Goal: Information Seeking & Learning: Learn about a topic

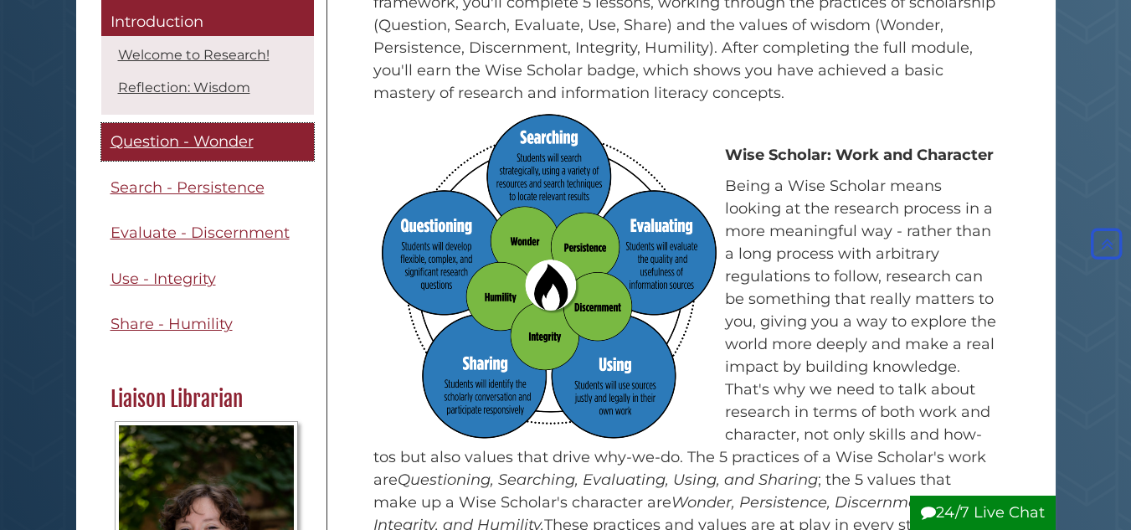
scroll to position [336, 0]
drag, startPoint x: 226, startPoint y: 147, endPoint x: 264, endPoint y: 158, distance: 39.5
click at [226, 147] on span "Question - Wonder" at bounding box center [182, 142] width 143 height 18
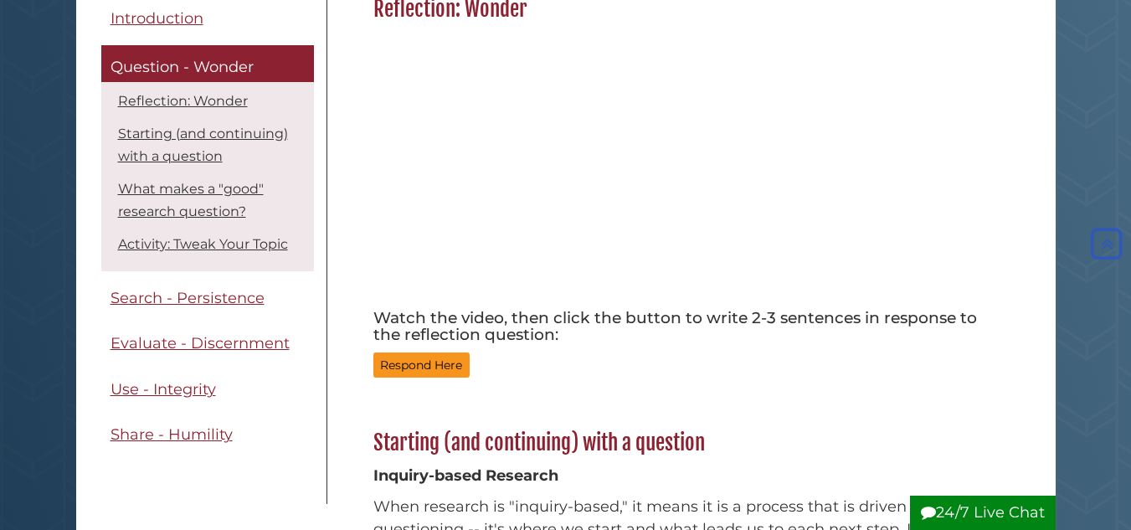
scroll to position [335, 0]
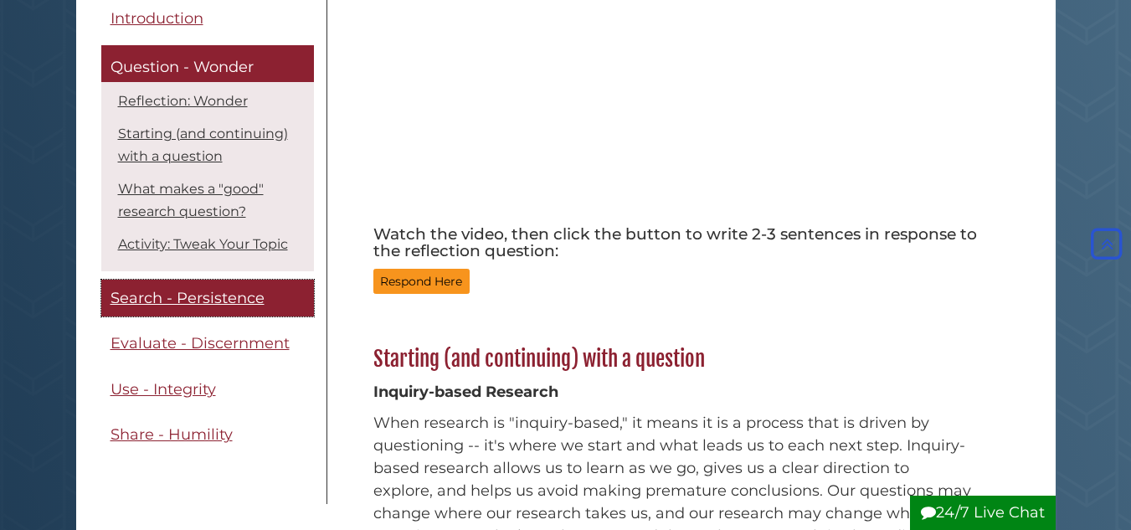
click at [230, 302] on span "Search - Persistence" at bounding box center [188, 298] width 154 height 18
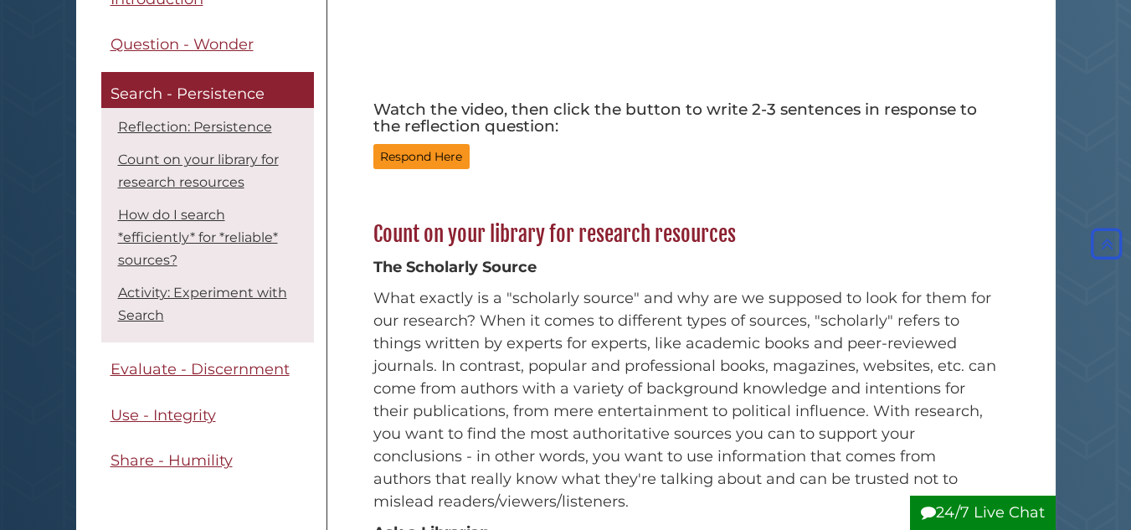
scroll to position [251, 0]
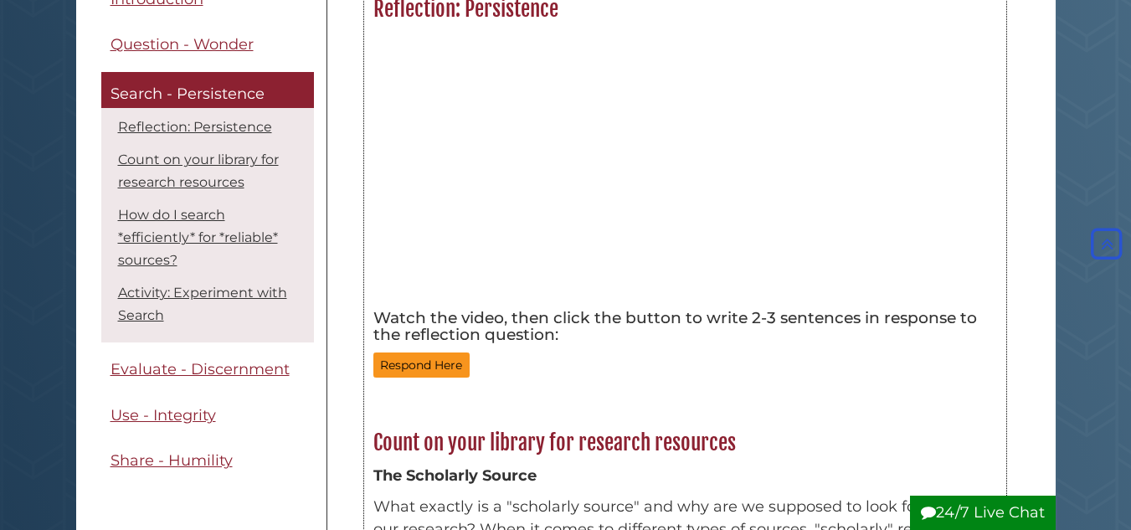
click at [585, 334] on h5 "Watch the video, then click the button to write 2-3 sentences in response to th…" at bounding box center [685, 327] width 624 height 34
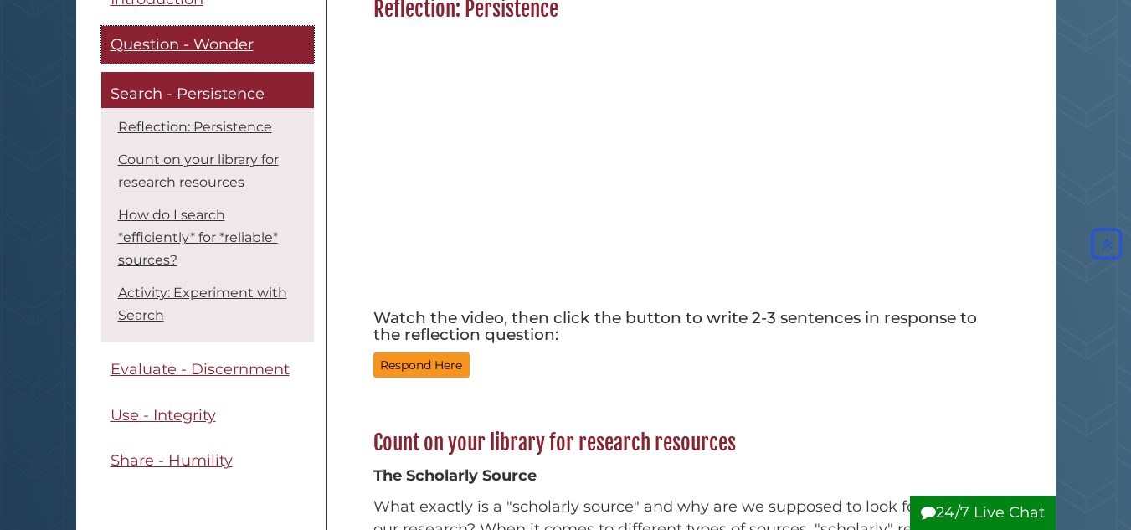
click at [209, 44] on span "Question - Wonder" at bounding box center [182, 45] width 143 height 18
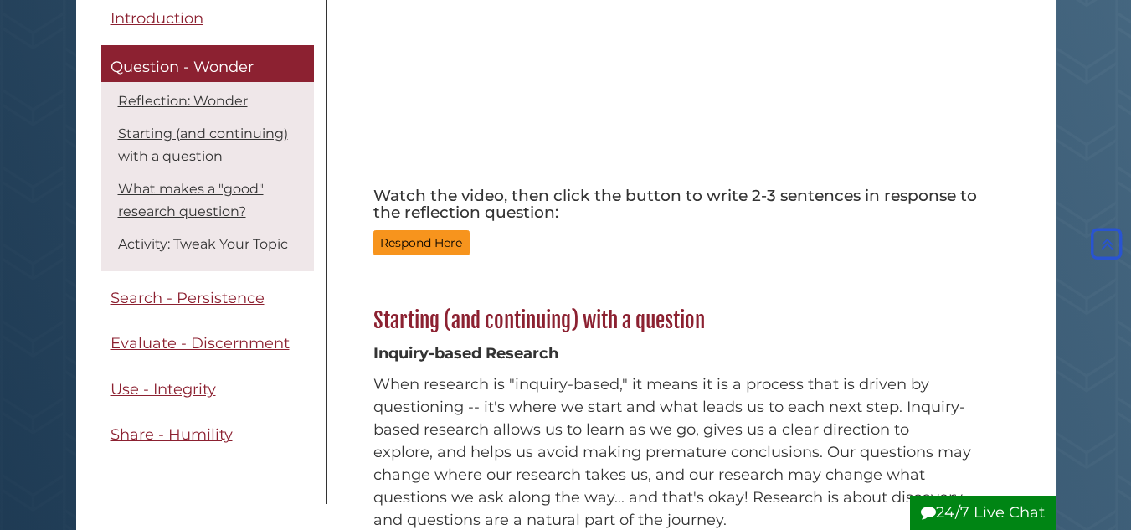
scroll to position [335, 0]
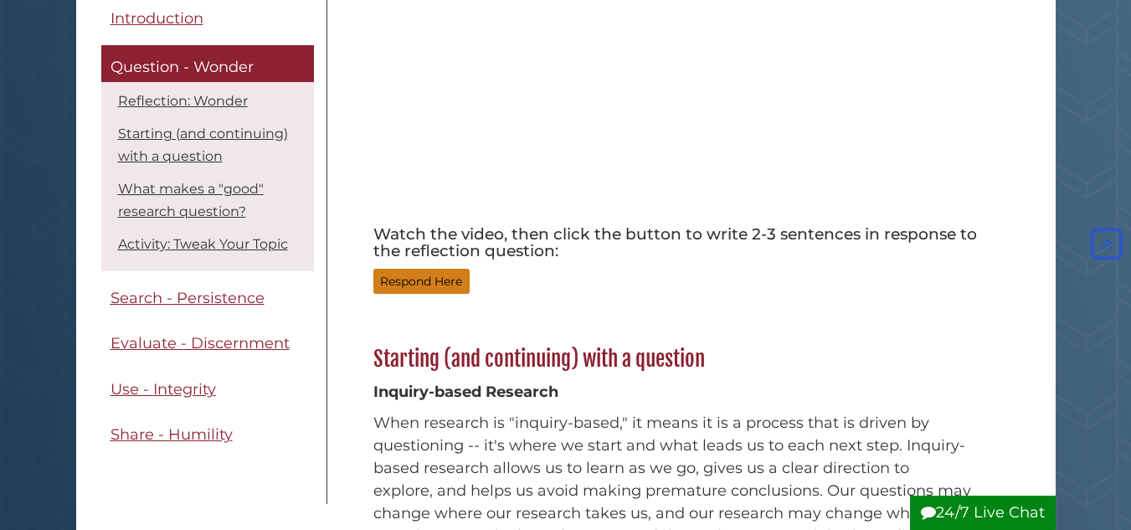
click at [430, 280] on button "Respond Here" at bounding box center [421, 282] width 96 height 26
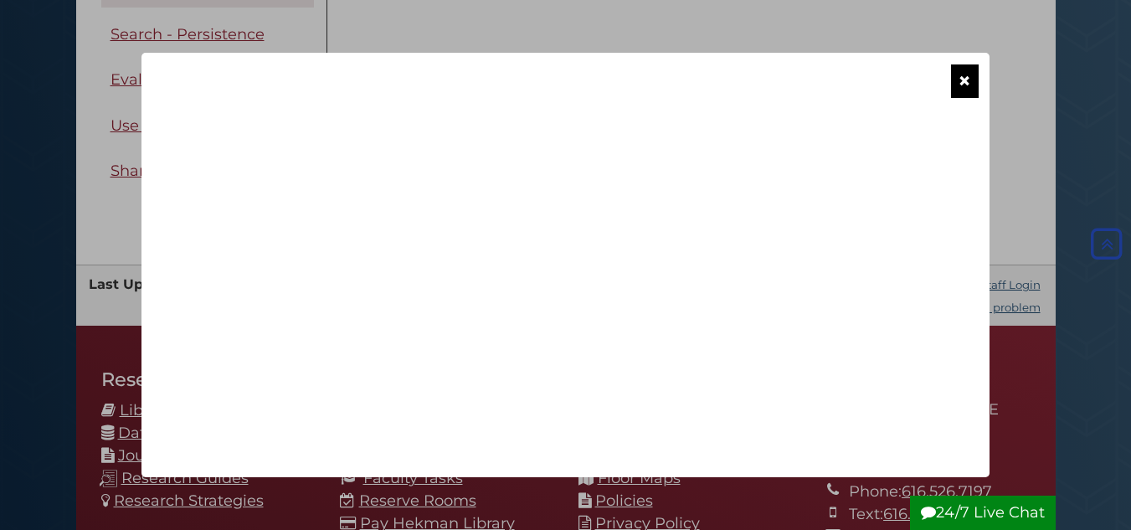
click at [961, 76] on button "×" at bounding box center [964, 81] width 27 height 34
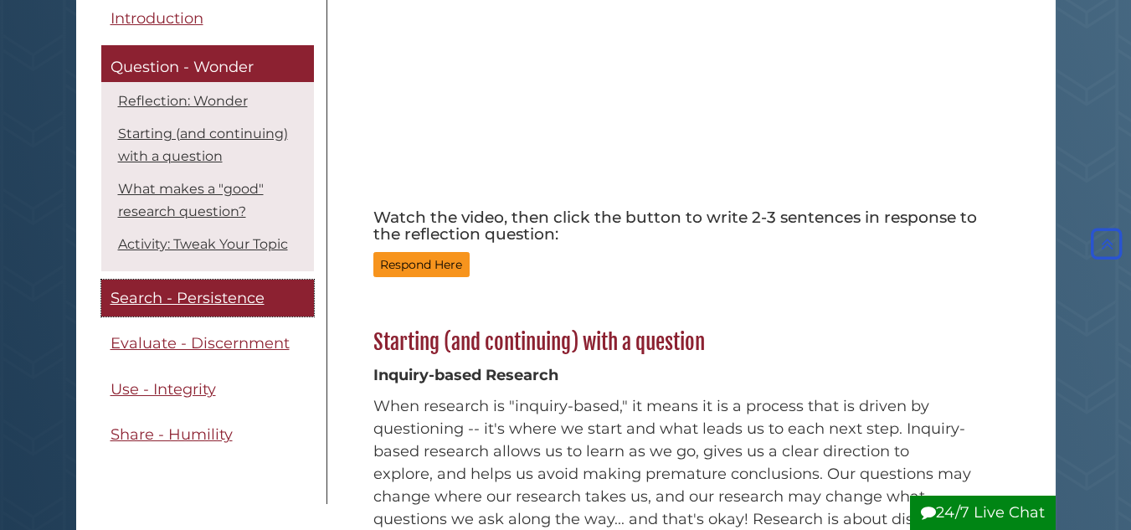
click at [162, 286] on link "Search - Persistence" at bounding box center [207, 299] width 213 height 38
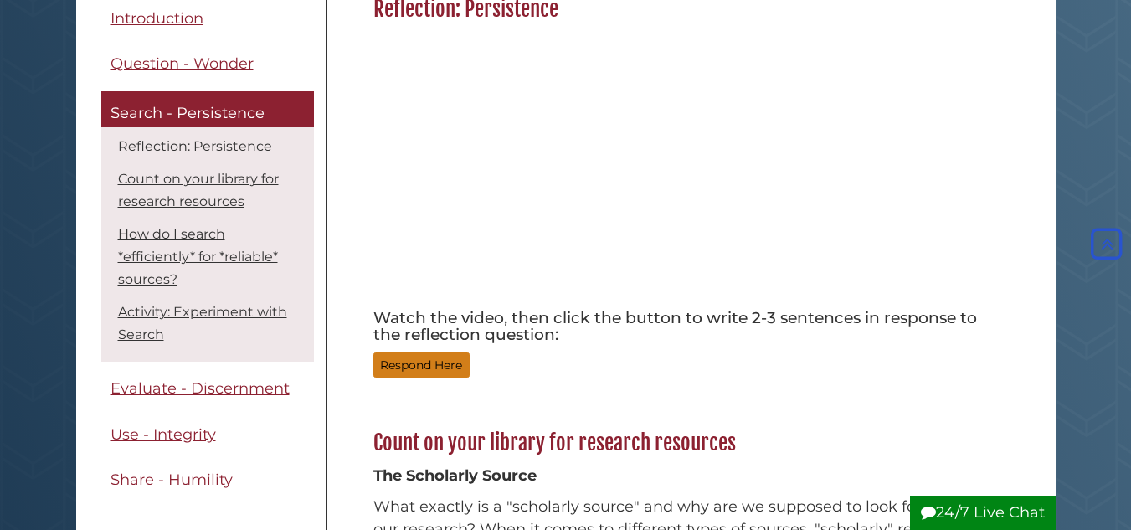
click at [424, 355] on button "Respond Here" at bounding box center [421, 366] width 96 height 26
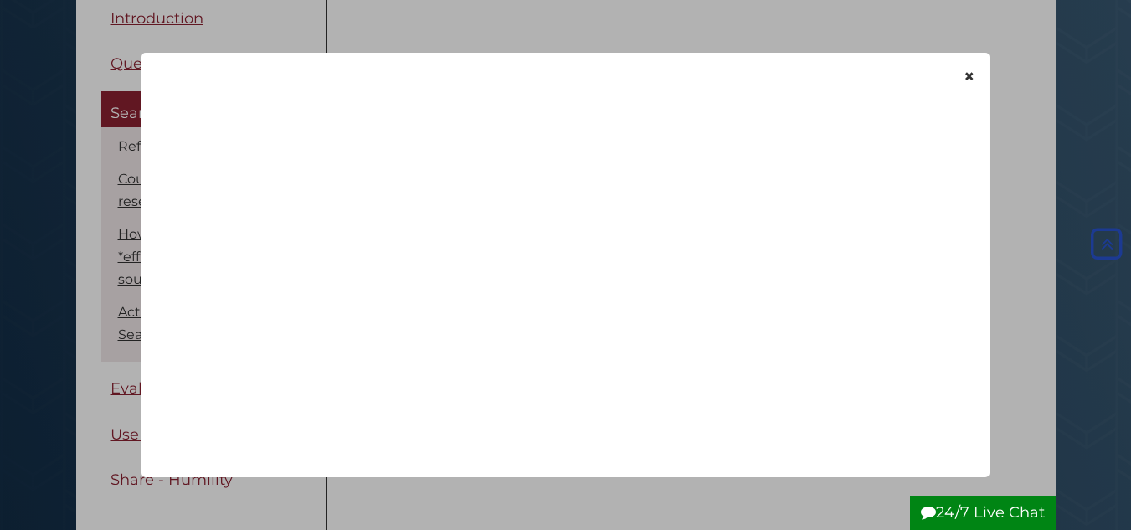
scroll to position [84, 0]
click at [961, 70] on button "×" at bounding box center [964, 81] width 27 height 34
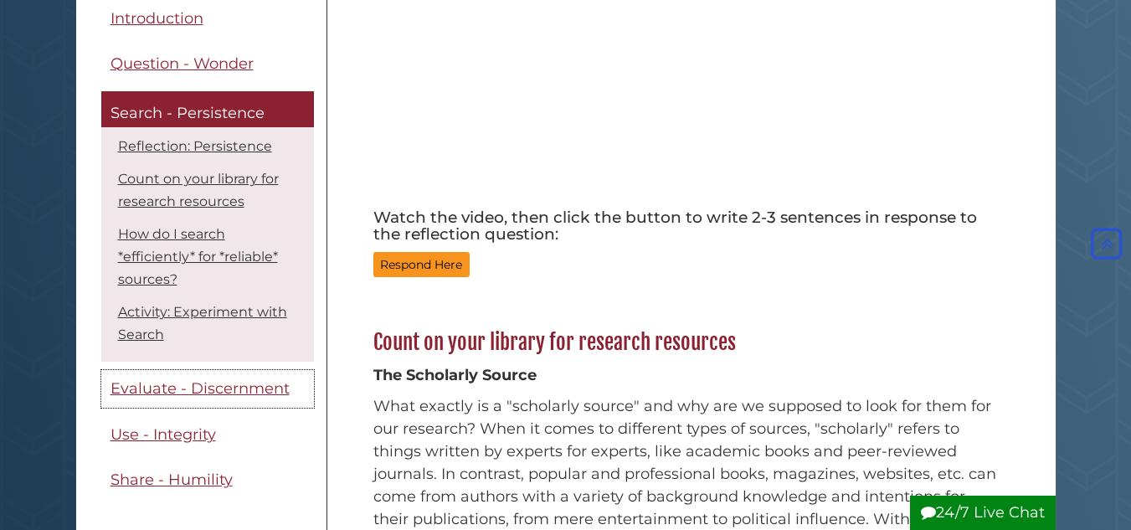
drag, startPoint x: 153, startPoint y: 382, endPoint x: 416, endPoint y: 385, distance: 263.0
click at [153, 382] on span "Evaluate - Discernment" at bounding box center [200, 389] width 179 height 18
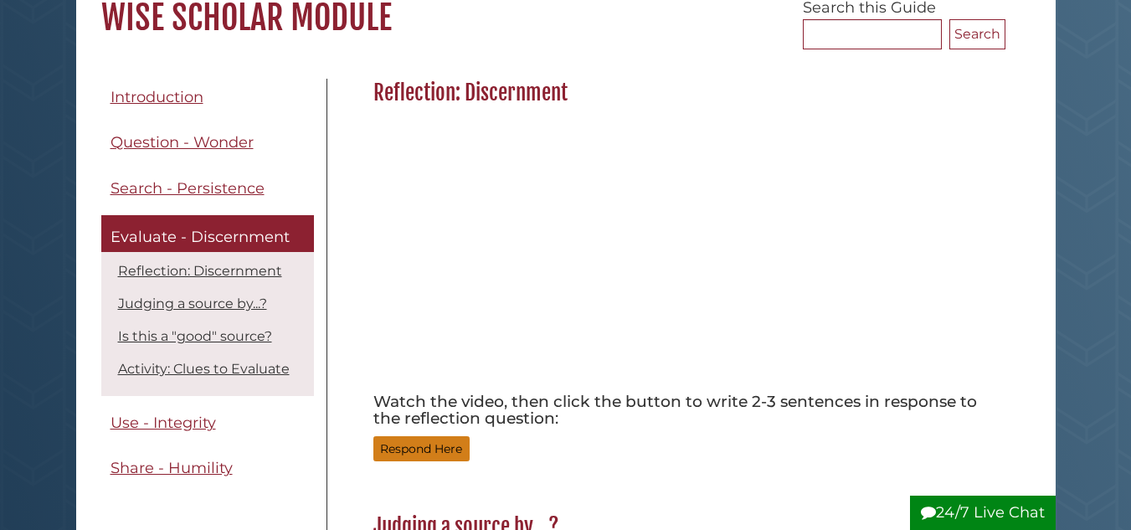
click at [448, 440] on button "Respond Here" at bounding box center [421, 449] width 96 height 26
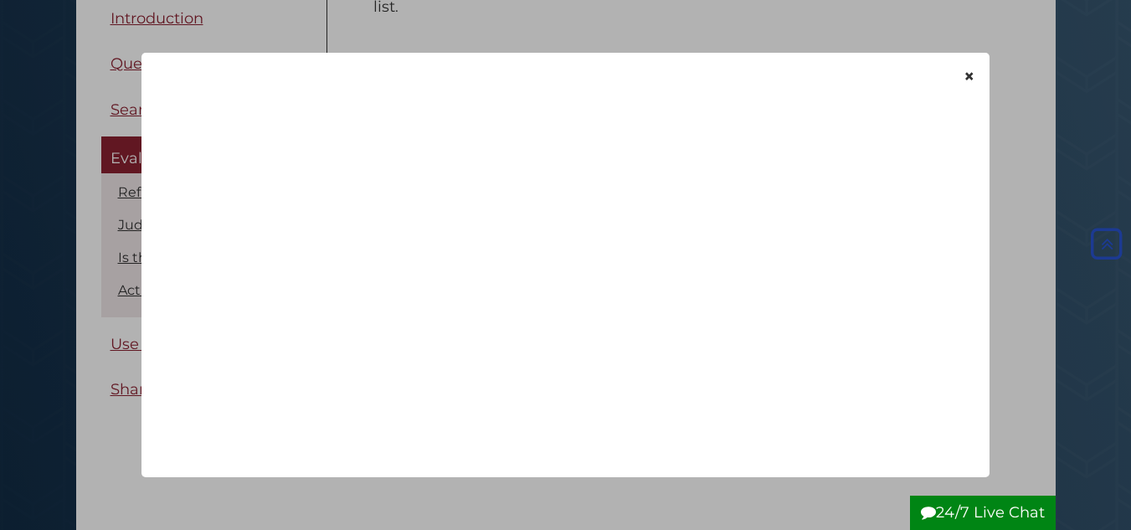
scroll to position [1953, 0]
